Goal: Task Accomplishment & Management: Use online tool/utility

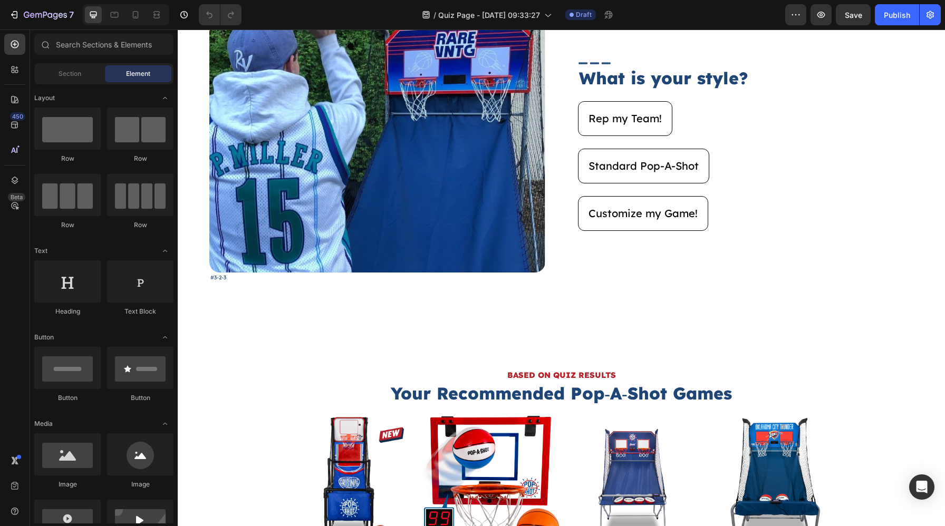
scroll to position [2707, 0]
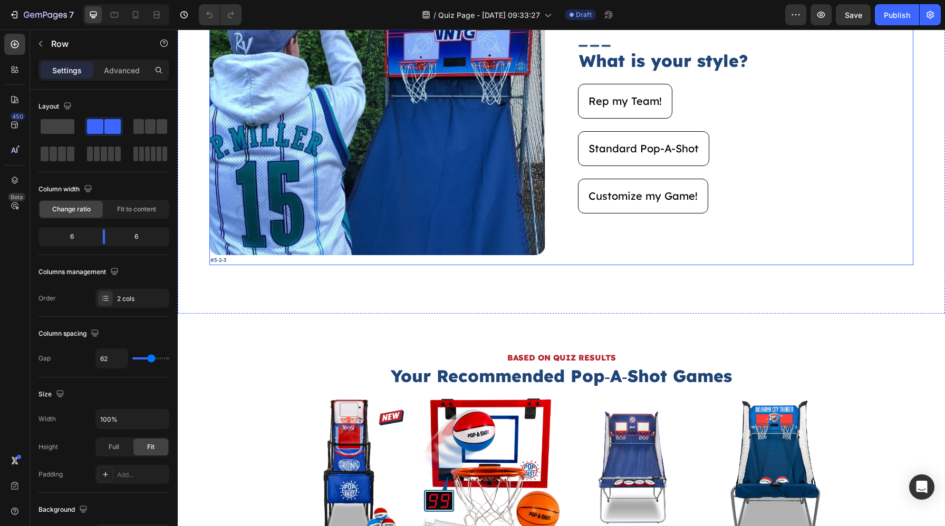
click at [556, 237] on div "Image #3-2-3 Text Block Image What is your style? Heading Rep my Team! Button S…" at bounding box center [561, 135] width 704 height 262
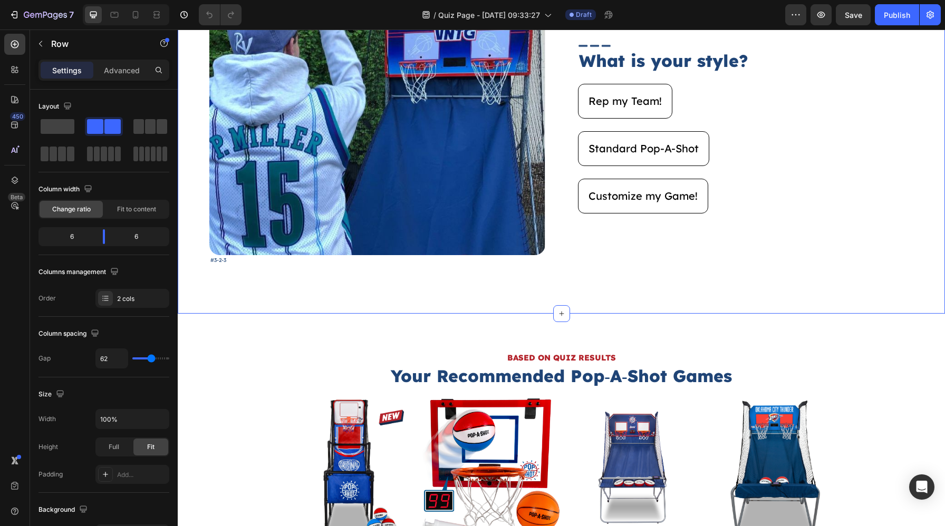
click at [550, 305] on div "Image #3-2-3 Text Block Image What is your style? Heading Rep my Team! Button S…" at bounding box center [561, 140] width 767 height 348
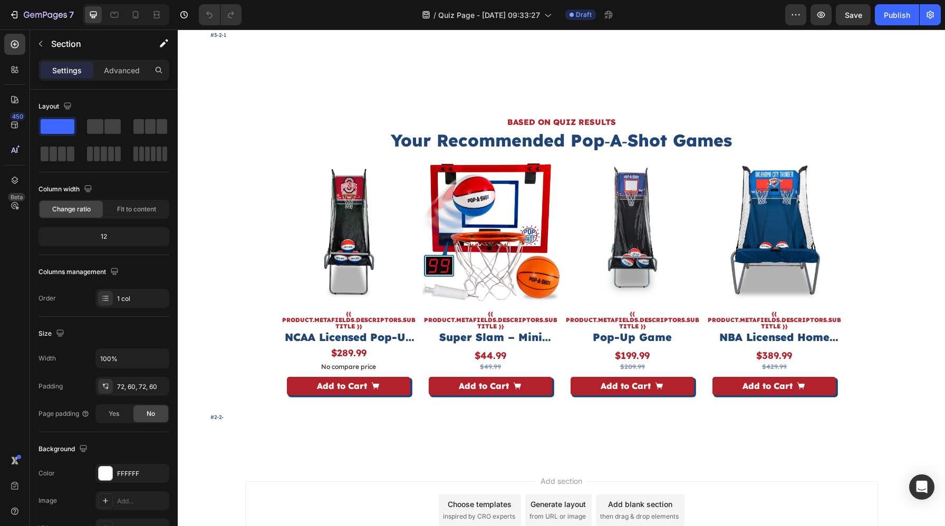
scroll to position [3644, 0]
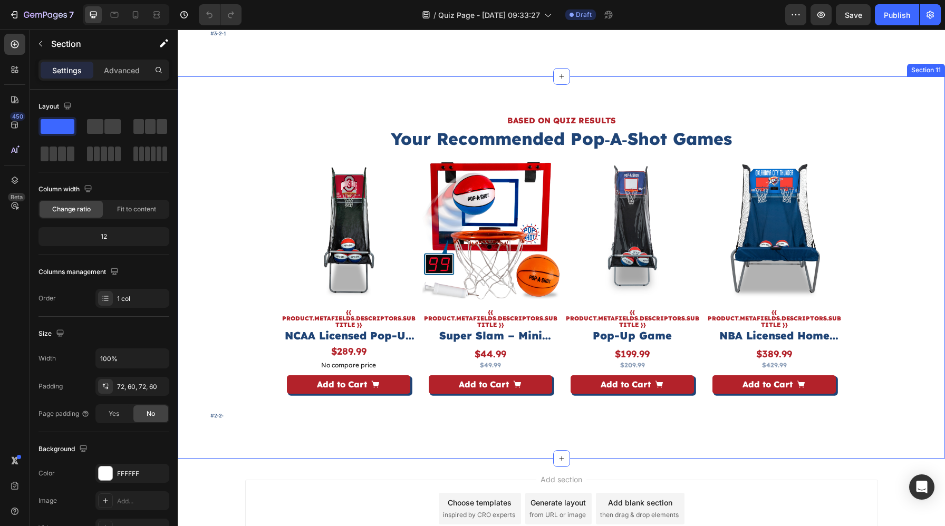
click at [563, 94] on div "BASED ON QUIZ RESULTS Heading Your Recommended Pop‑A‑Shot Games Heading Product…" at bounding box center [561, 267] width 767 height 382
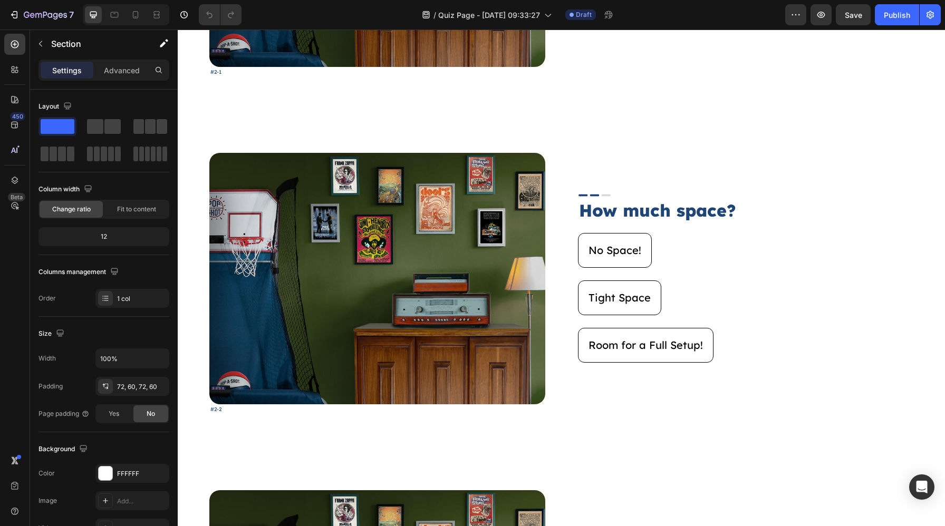
scroll to position [886, 0]
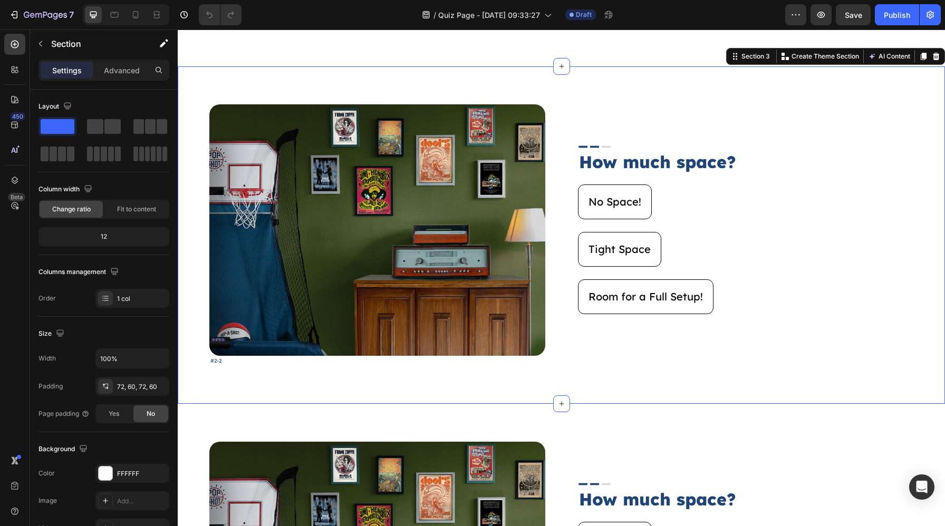
click at [196, 270] on div "Image #2-2 Text Block Image How much space? Heading No Space! Button Tight Spac…" at bounding box center [561, 235] width 767 height 338
click at [101, 87] on div "Settings Advanced" at bounding box center [104, 75] width 148 height 30
click at [104, 78] on div "Advanced" at bounding box center [121, 70] width 53 height 17
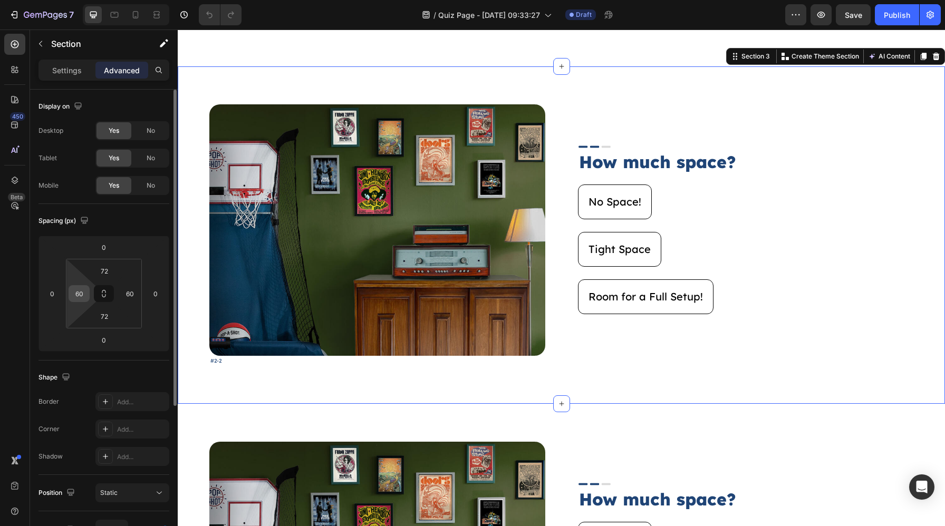
scroll to position [221, 0]
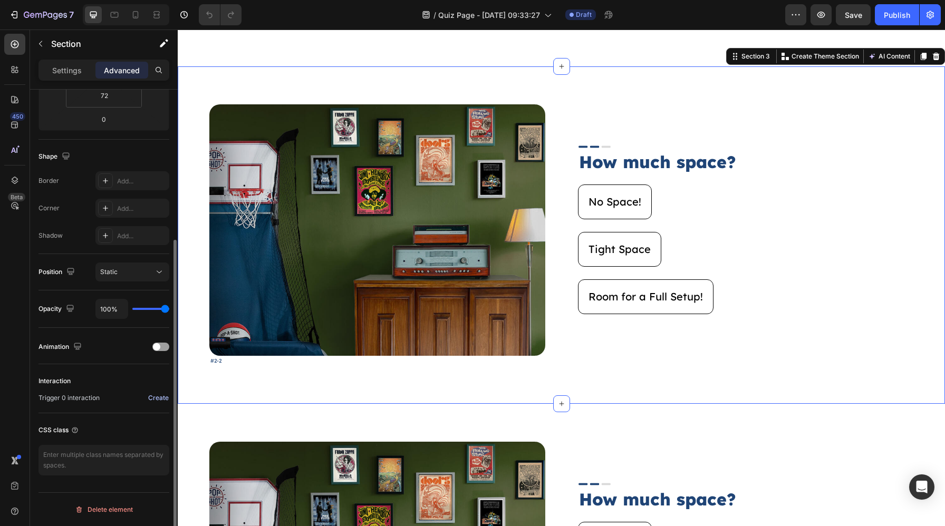
click at [153, 399] on div "Create" at bounding box center [158, 397] width 21 height 9
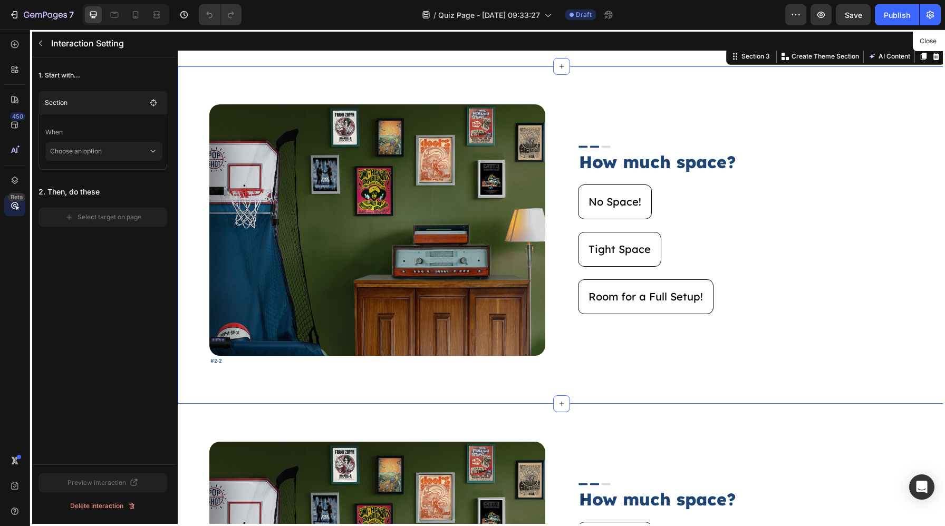
click at [105, 140] on p "When" at bounding box center [103, 132] width 117 height 19
click at [104, 152] on p "Choose an option" at bounding box center [99, 151] width 98 height 19
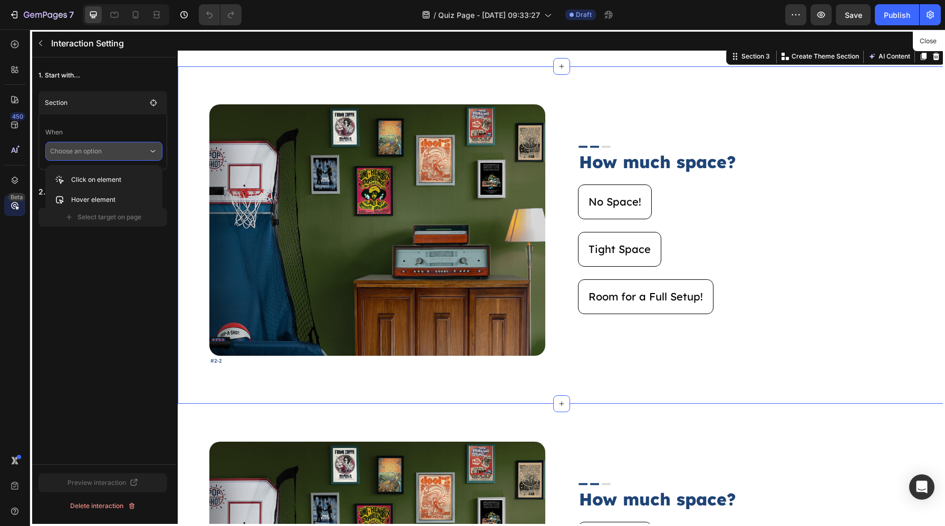
click at [97, 268] on div "1. Start with... Section When Choose an option 2. Then, do these Select target …" at bounding box center [103, 260] width 146 height 407
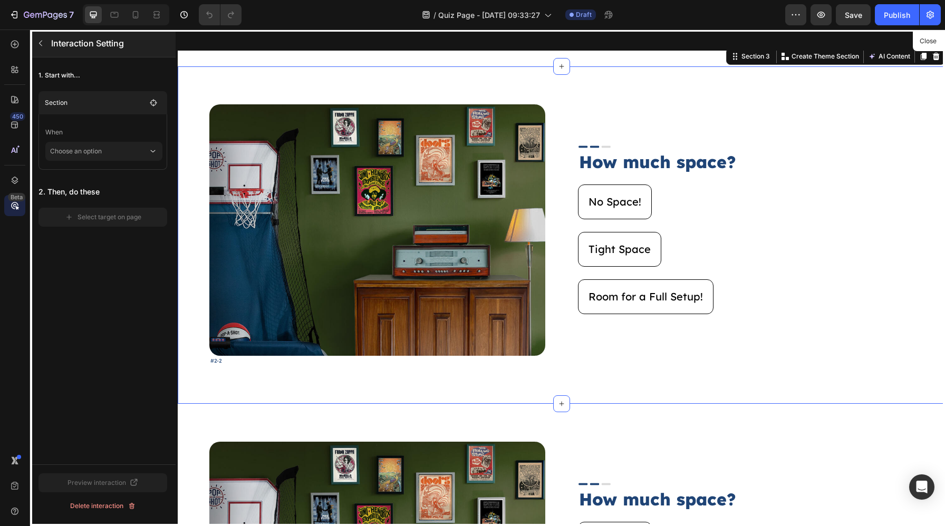
click at [43, 49] on button "button" at bounding box center [40, 43] width 17 height 17
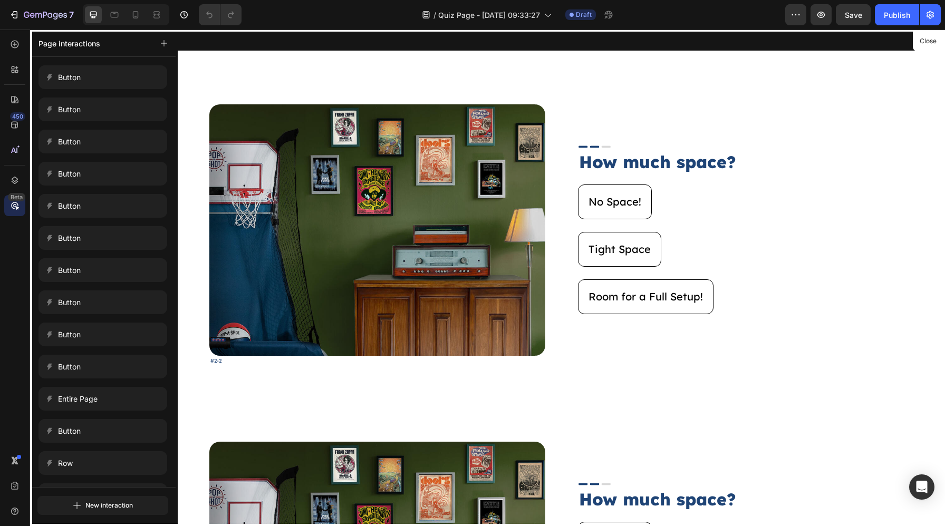
click at [11, 209] on icon at bounding box center [14, 205] width 11 height 11
click at [167, 36] on button "button" at bounding box center [164, 43] width 15 height 15
click at [133, 110] on button "Entire page" at bounding box center [122, 113] width 88 height 19
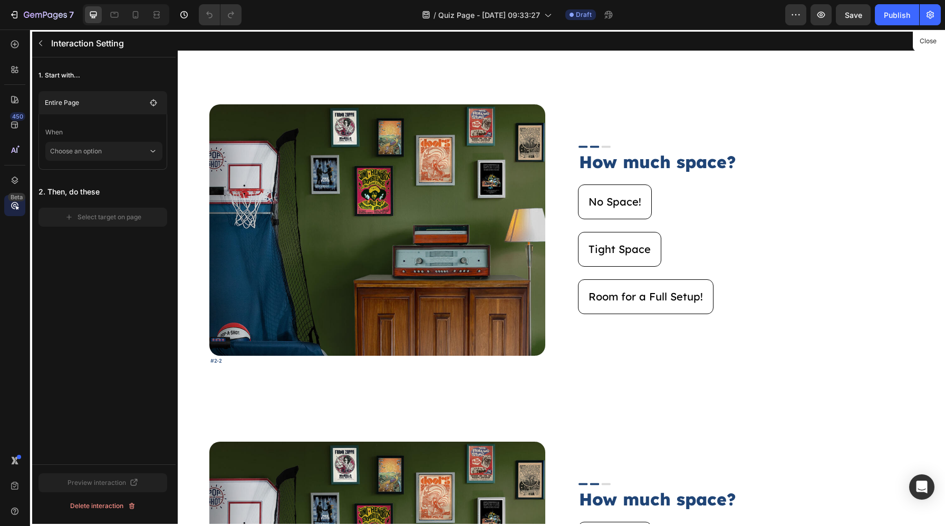
click at [135, 138] on p "When" at bounding box center [103, 132] width 117 height 19
click at [135, 148] on p "Choose an option" at bounding box center [99, 151] width 98 height 19
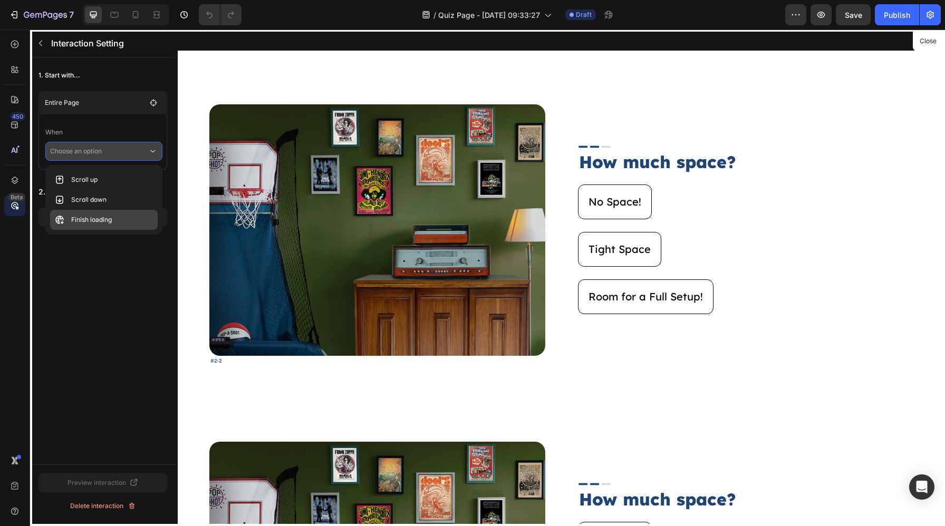
click at [111, 218] on p "Finish loading" at bounding box center [91, 220] width 41 height 11
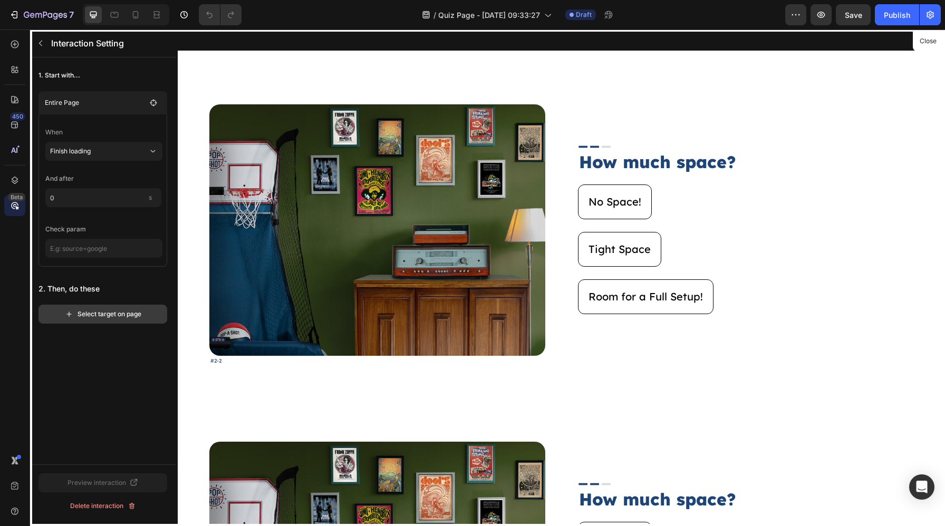
click at [94, 316] on div "Select target on page" at bounding box center [103, 314] width 76 height 9
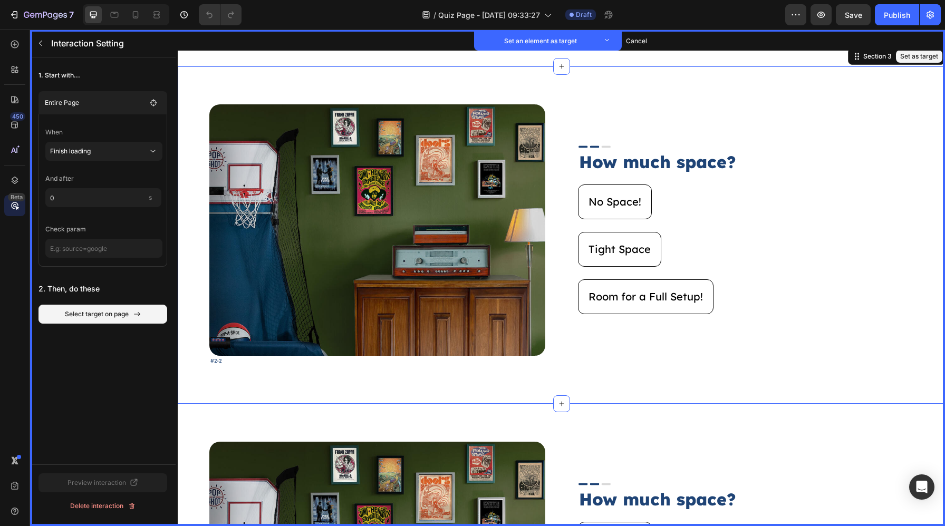
click at [188, 285] on div "Image Set as target #2-2 Text Block Set as target Image Set as target How much …" at bounding box center [561, 235] width 767 height 338
click at [906, 56] on button "Set as target" at bounding box center [919, 56] width 46 height 13
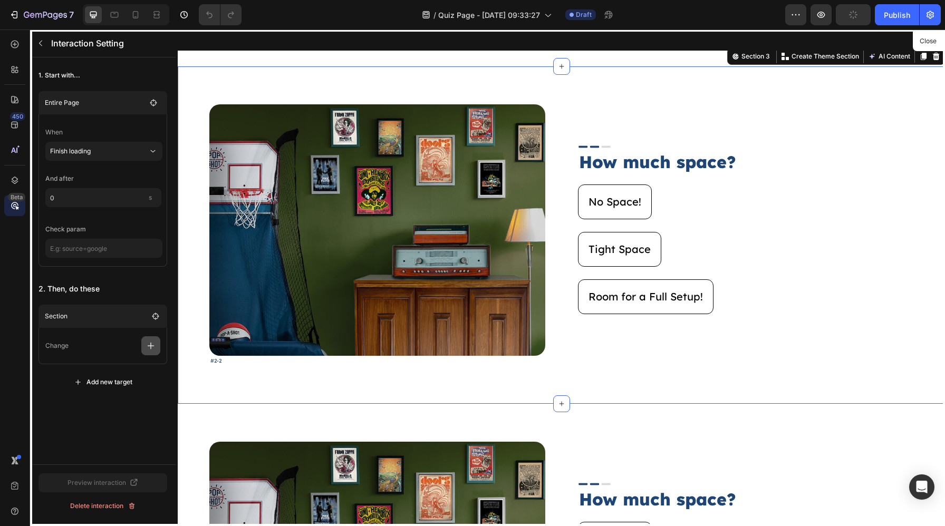
click at [158, 353] on button "button" at bounding box center [150, 346] width 19 height 19
click at [118, 400] on p "Show/Hide" at bounding box center [100, 409] width 112 height 18
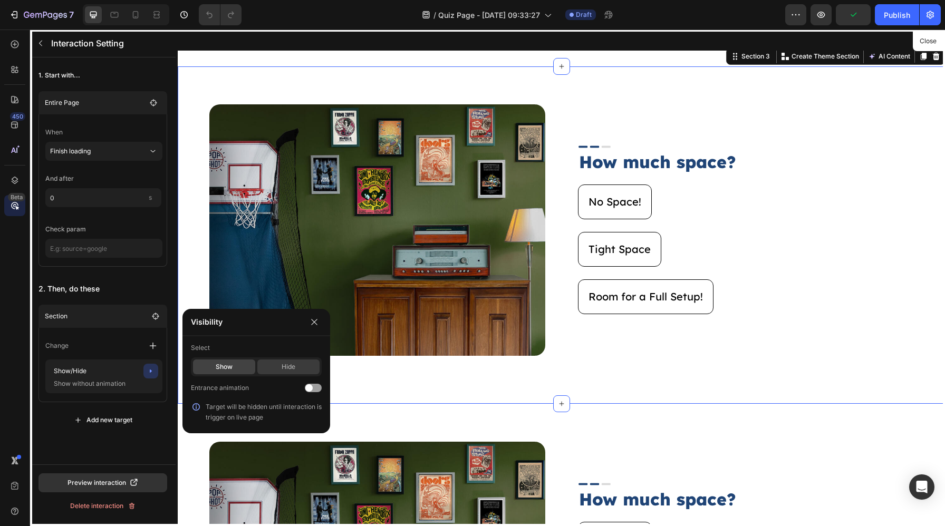
click at [266, 367] on div "Hide" at bounding box center [288, 367] width 62 height 15
click at [315, 328] on button "button" at bounding box center [314, 322] width 15 height 15
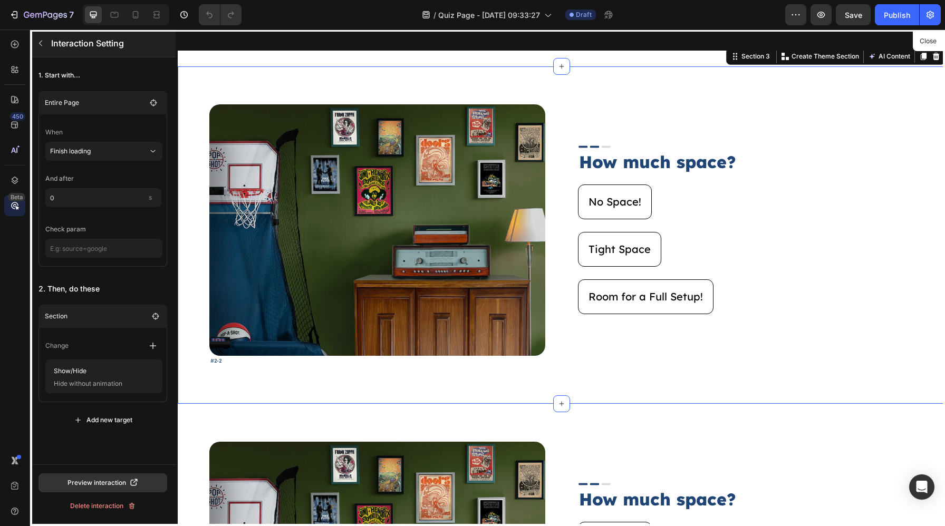
click at [35, 50] on button "button" at bounding box center [40, 43] width 17 height 17
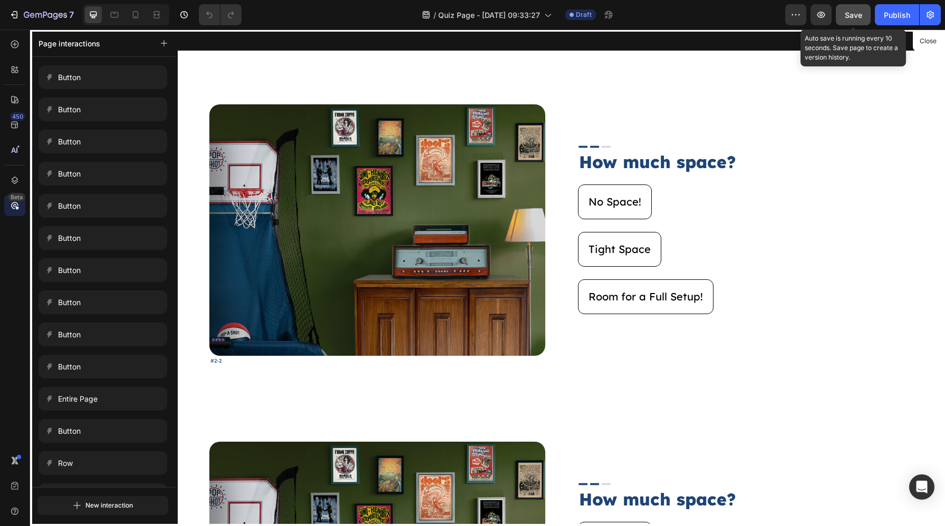
click at [840, 20] on button "Save" at bounding box center [853, 14] width 35 height 21
